Goal: Find specific page/section: Find specific page/section

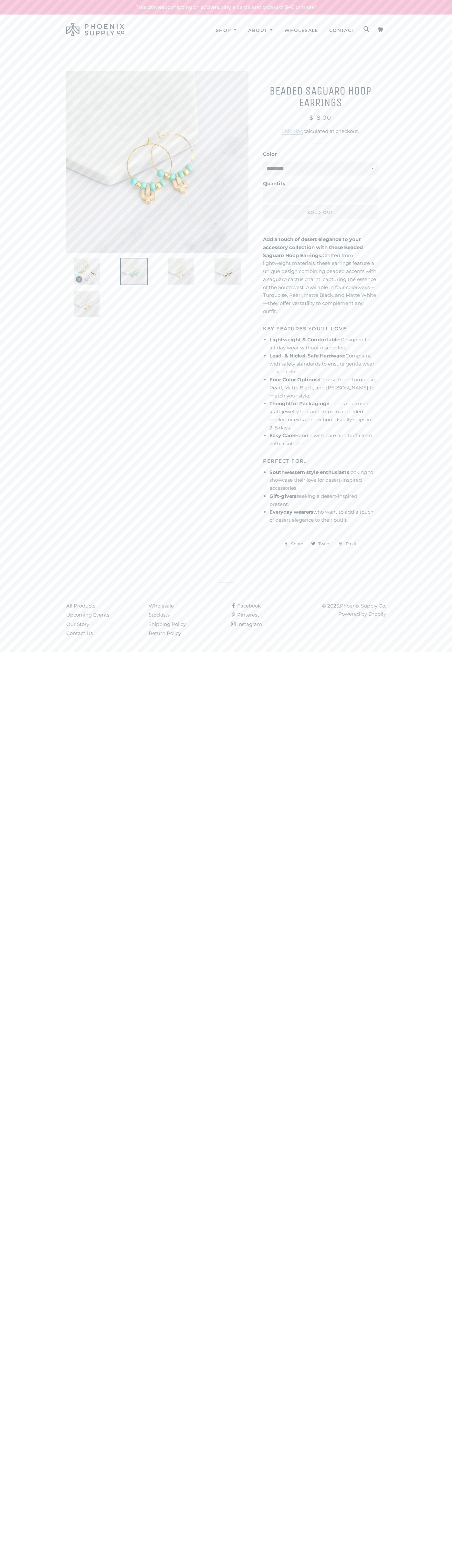
click at [79, 633] on link "Contact Us" at bounding box center [79, 633] width 26 height 6
